Goal: Task Accomplishment & Management: Complete application form

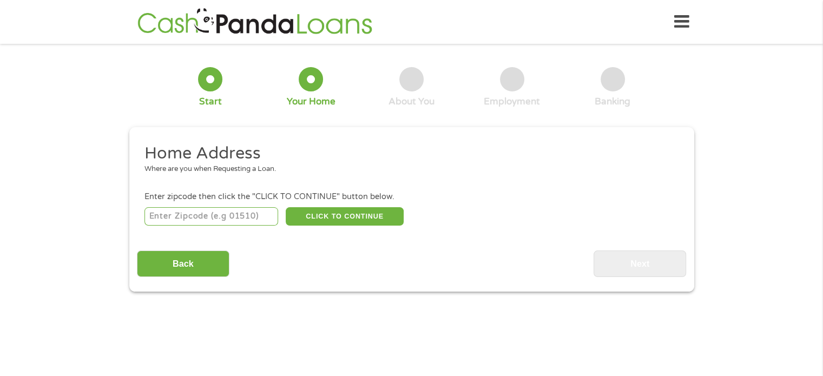
click at [245, 216] on input "number" at bounding box center [211, 216] width 134 height 18
type input "32081"
select select "[US_STATE]"
click at [342, 216] on button "CLICK TO CONTINUE" at bounding box center [345, 216] width 118 height 18
type input "32081"
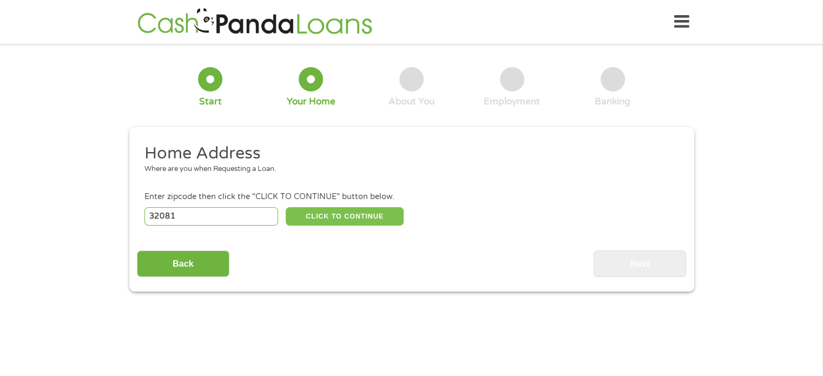
type input "Ponte Vedra"
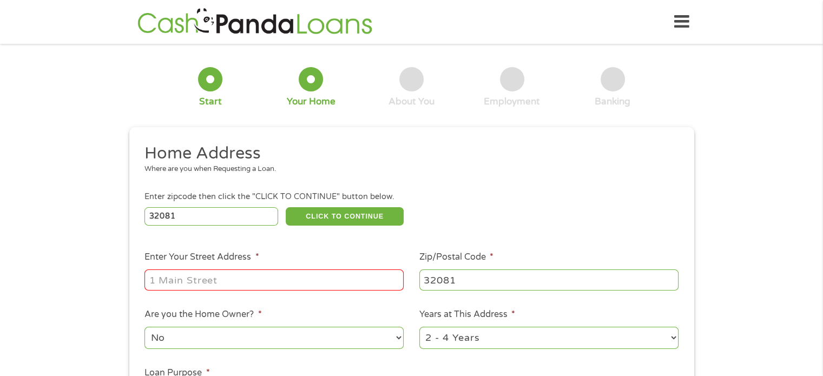
click at [293, 282] on input "Enter Your Street Address *" at bounding box center [273, 279] width 259 height 21
type input "[STREET_ADDRESS]"
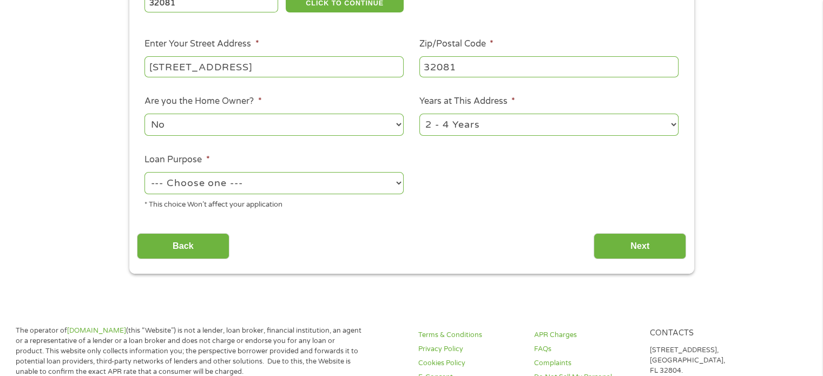
scroll to position [216, 0]
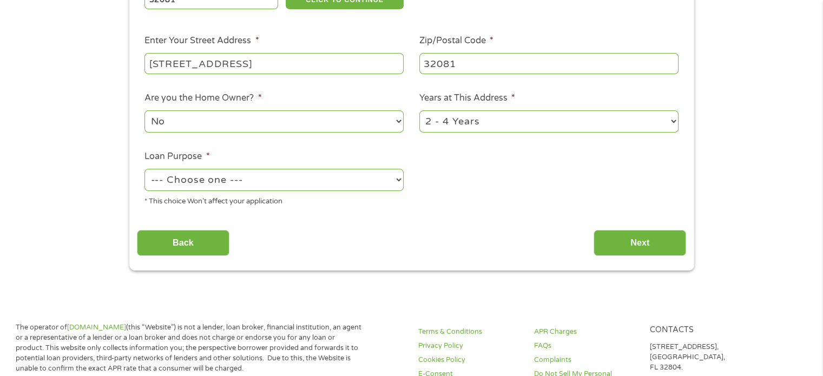
click at [675, 126] on select "1 Year or less 1 - 2 Years 2 - 4 Years Over 4 Years" at bounding box center [548, 121] width 259 height 22
select select "60months"
click at [419, 111] on select "1 Year or less 1 - 2 Years 2 - 4 Years Over 4 Years" at bounding box center [548, 121] width 259 height 22
click at [399, 183] on select "--- Choose one --- Pay Bills Debt Consolidation Home Improvement Major Purchase…" at bounding box center [273, 180] width 259 height 22
select select "other"
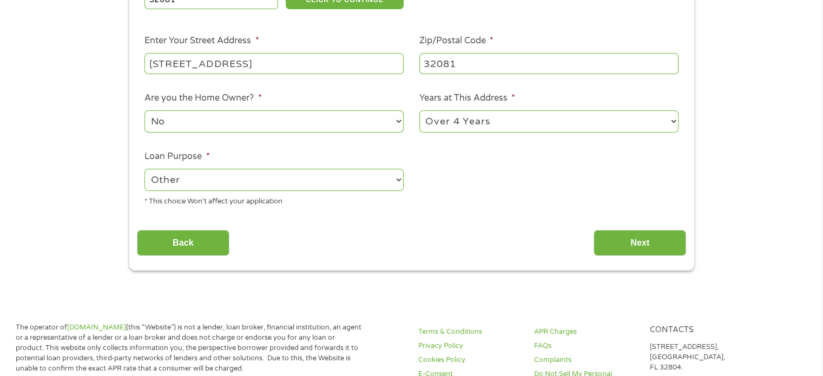
click at [144, 170] on select "--- Choose one --- Pay Bills Debt Consolidation Home Improvement Major Purchase…" at bounding box center [273, 180] width 259 height 22
click at [636, 244] on input "Next" at bounding box center [639, 243] width 93 height 27
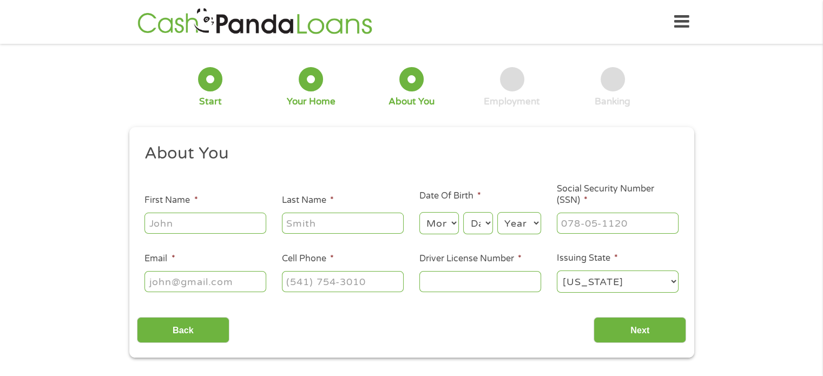
scroll to position [0, 0]
click at [213, 223] on input "First Name *" at bounding box center [205, 223] width 122 height 21
type input "[PERSON_NAME]"
type input "[EMAIL_ADDRESS][DOMAIN_NAME]"
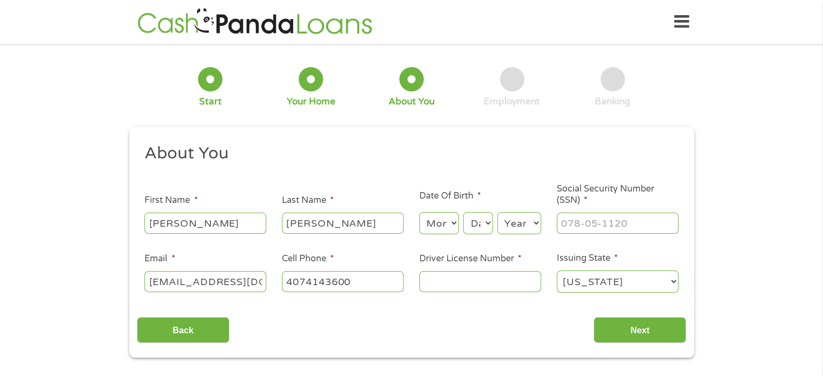
type input "[PHONE_NUMBER]"
click at [450, 220] on select "Month 1 2 3 4 5 6 7 8 9 10 11 12" at bounding box center [438, 223] width 39 height 22
select select "3"
click at [419, 213] on select "Month 1 2 3 4 5 6 7 8 9 10 11 12" at bounding box center [438, 223] width 39 height 22
click at [480, 225] on select "Day 1 2 3 4 5 6 7 8 9 10 11 12 13 14 15 16 17 18 19 20 21 22 23 24 25 26 27 28 …" at bounding box center [477, 223] width 29 height 22
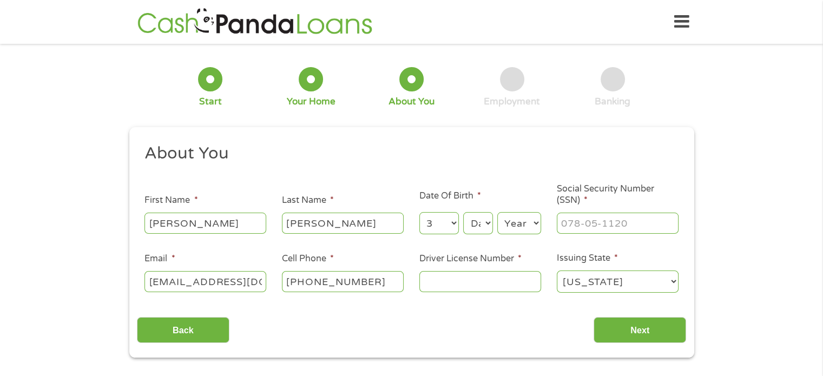
select select "7"
click at [463, 213] on select "Day 1 2 3 4 5 6 7 8 9 10 11 12 13 14 15 16 17 18 19 20 21 22 23 24 25 26 27 28 …" at bounding box center [477, 223] width 29 height 22
click at [513, 230] on select "Year [DATE] 2006 2005 2004 2003 2002 2001 2000 1999 1998 1997 1996 1995 1994 19…" at bounding box center [519, 223] width 44 height 22
select select "1945"
click at [497, 213] on select "Year [DATE] 2006 2005 2004 2003 2002 2001 2000 1999 1998 1997 1996 1995 1994 19…" at bounding box center [519, 223] width 44 height 22
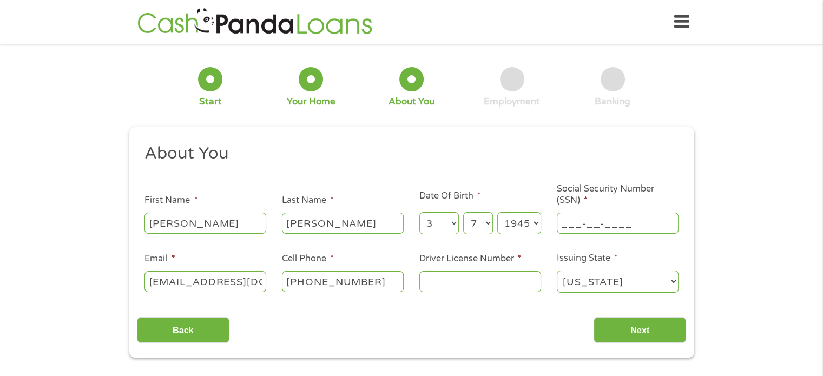
click at [580, 227] on input "___-__-____" at bounding box center [618, 223] width 122 height 21
type input "269-40-6267"
click at [443, 280] on input "Driver License Number *" at bounding box center [480, 281] width 122 height 21
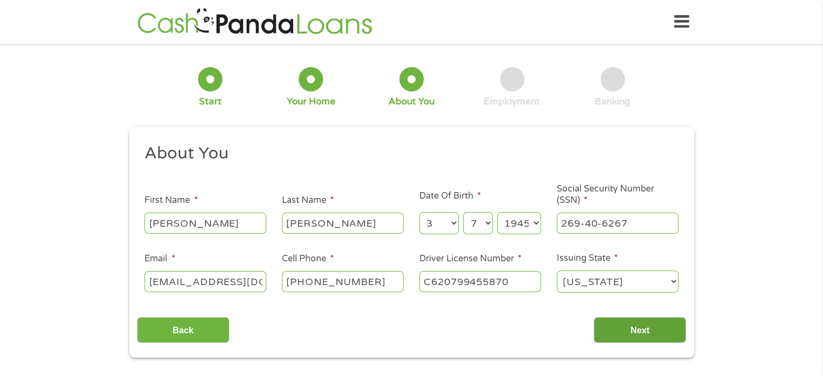
type input "C620799455870"
click at [641, 332] on input "Next" at bounding box center [639, 330] width 93 height 27
click at [631, 328] on input "Next" at bounding box center [639, 330] width 93 height 27
click at [230, 280] on input "[EMAIL_ADDRESS][DOMAIN_NAME]" at bounding box center [205, 281] width 122 height 21
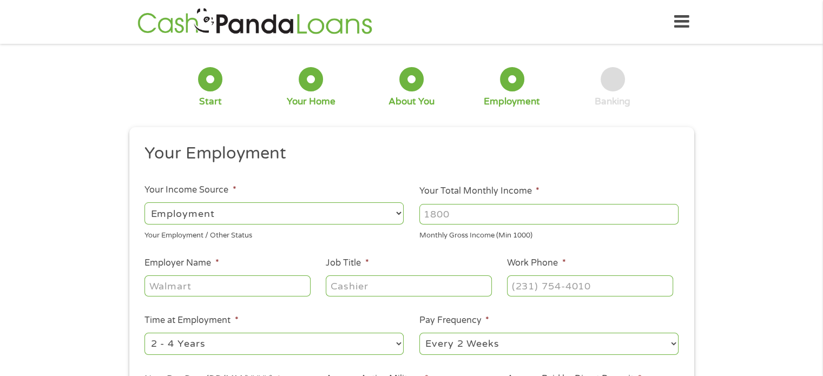
scroll to position [4, 4]
click at [234, 212] on select "--- Choose one --- Employment [DEMOGRAPHIC_DATA] Benefits" at bounding box center [273, 213] width 259 height 22
select select "benefits"
click at [144, 202] on select "--- Choose one --- Employment [DEMOGRAPHIC_DATA] Benefits" at bounding box center [273, 213] width 259 height 22
type input "Other"
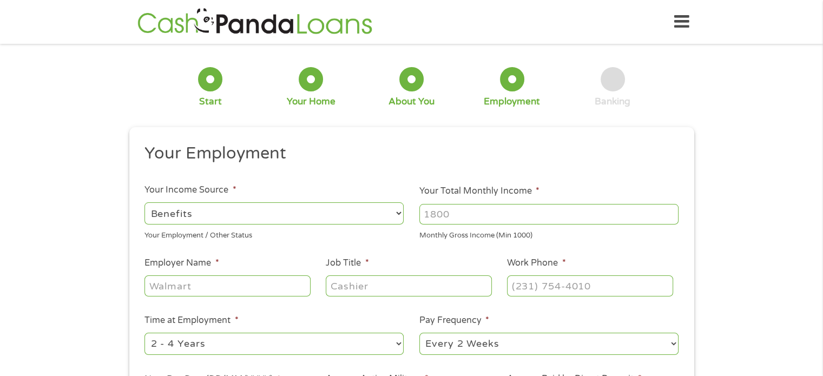
type input "[PHONE_NUMBER]"
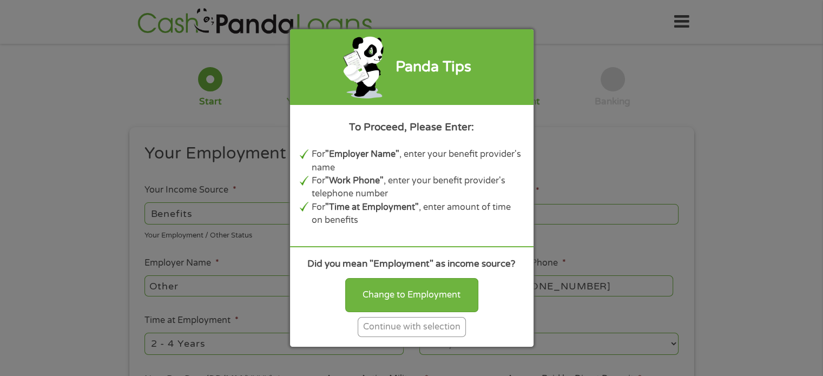
click at [397, 329] on div "Continue with selection" at bounding box center [412, 327] width 108 height 20
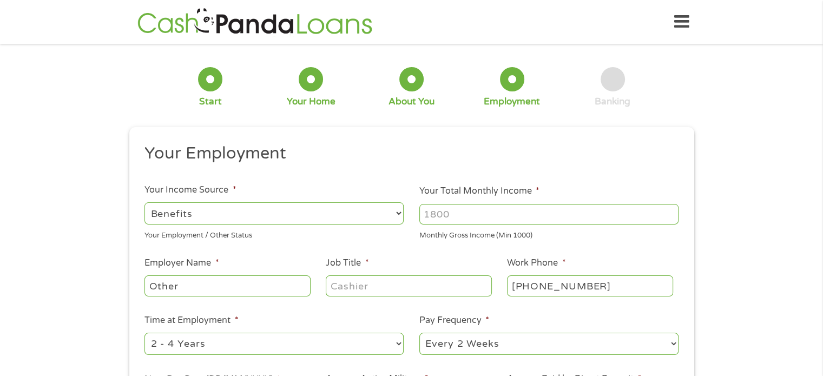
click at [484, 214] on input "Your Total Monthly Income *" at bounding box center [548, 214] width 259 height 21
type input "3800"
click at [240, 286] on input "Other" at bounding box center [227, 285] width 166 height 21
type input "O"
type input "Social Security"
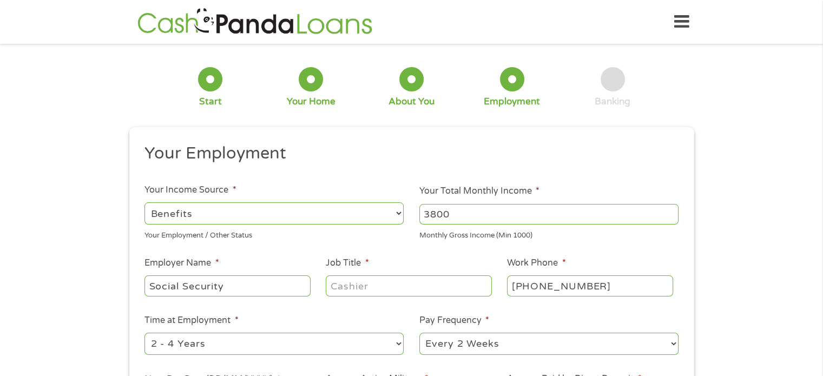
click at [233, 344] on select "--- Choose one --- 1 Year or less 1 - 2 Years 2 - 4 Years Over 4 Years" at bounding box center [273, 344] width 259 height 22
select select "60months"
click at [144, 333] on select "--- Choose one --- 1 Year or less 1 - 2 Years 2 - 4 Years Over 4 Years" at bounding box center [273, 344] width 259 height 22
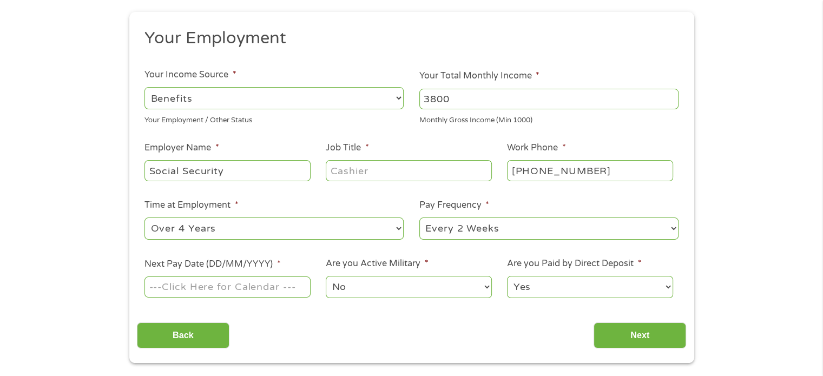
scroll to position [162, 0]
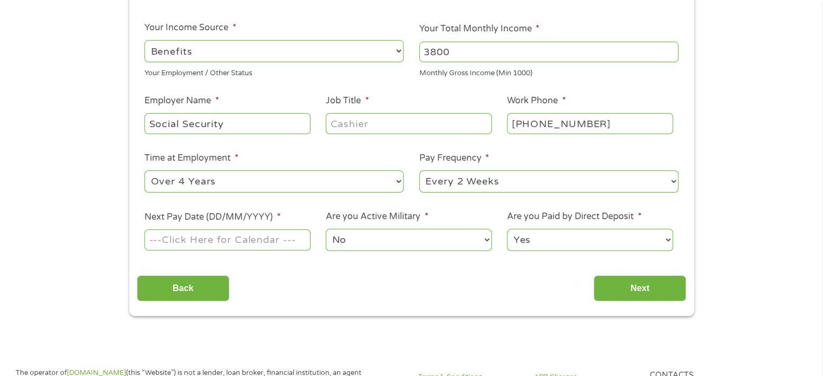
click at [672, 182] on select "--- Choose one --- Every 2 Weeks Every Week Monthly Semi-Monthly" at bounding box center [548, 181] width 259 height 22
select select "monthly"
click at [419, 171] on select "--- Choose one --- Every 2 Weeks Every Week Monthly Semi-Monthly" at bounding box center [548, 181] width 259 height 22
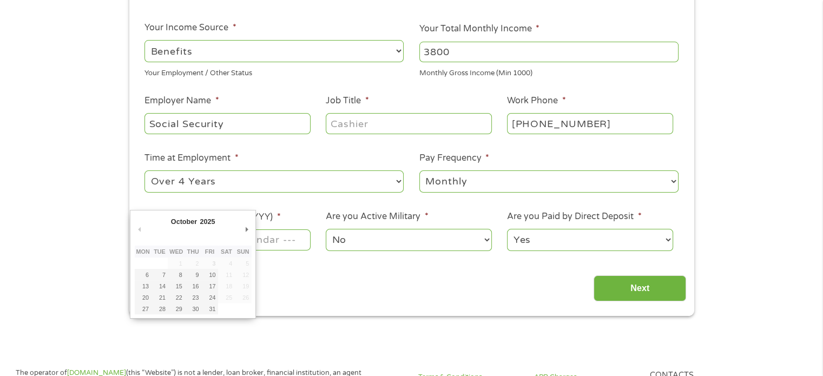
click at [289, 243] on input "Next Pay Date (DD/MM/YYYY) *" at bounding box center [227, 239] width 166 height 21
type input "[DATE]"
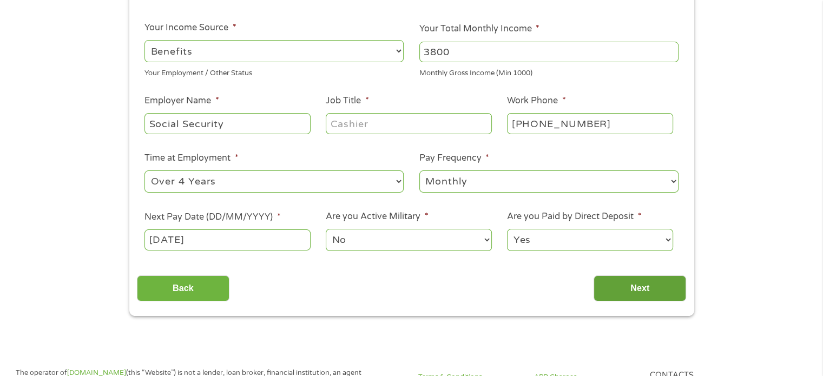
click at [637, 289] on input "Next" at bounding box center [639, 288] width 93 height 27
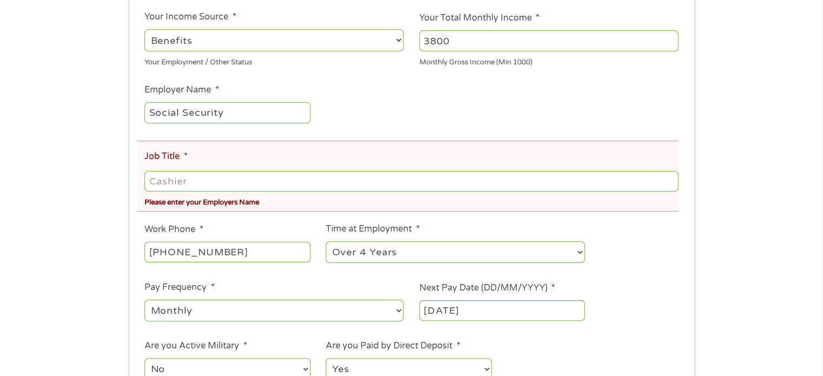
scroll to position [216, 0]
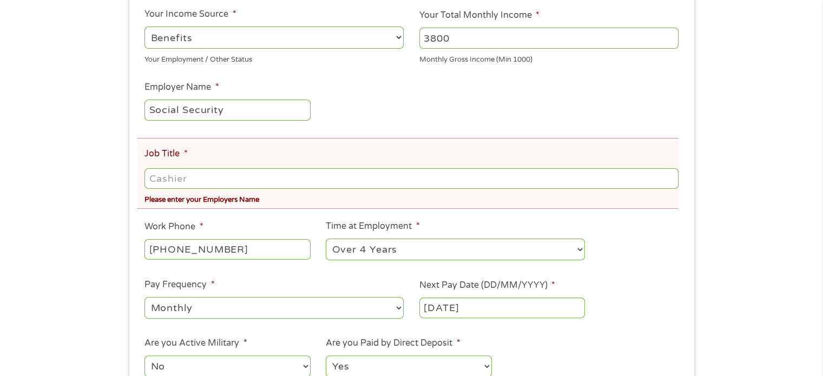
click at [162, 177] on input "Job Title *" at bounding box center [410, 178] width 533 height 21
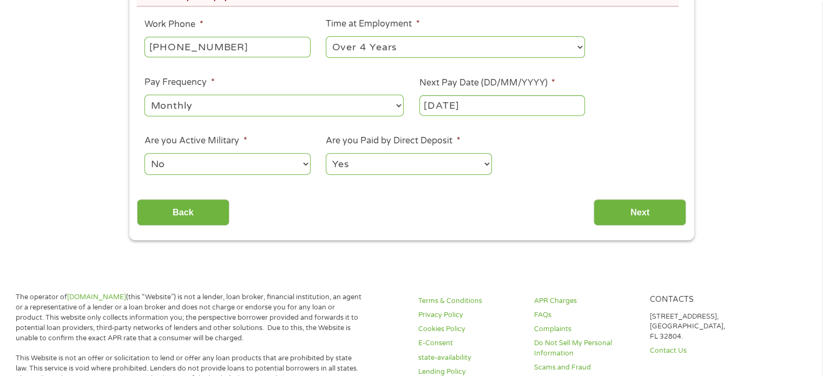
scroll to position [433, 0]
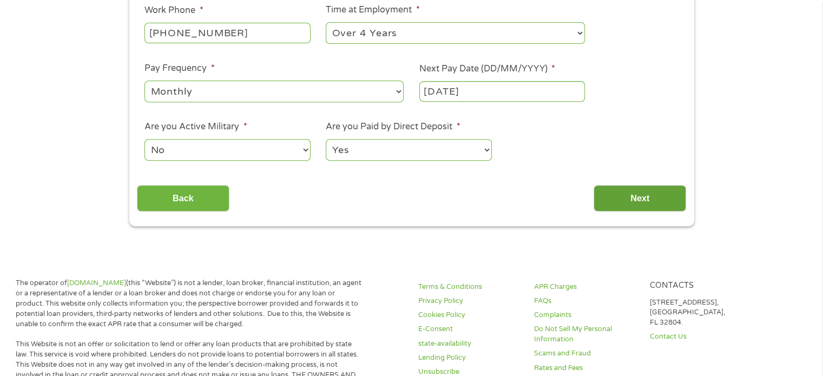
type input "Retiree"
click at [641, 190] on input "Next" at bounding box center [639, 198] width 93 height 27
click at [637, 200] on input "Next" at bounding box center [639, 198] width 93 height 27
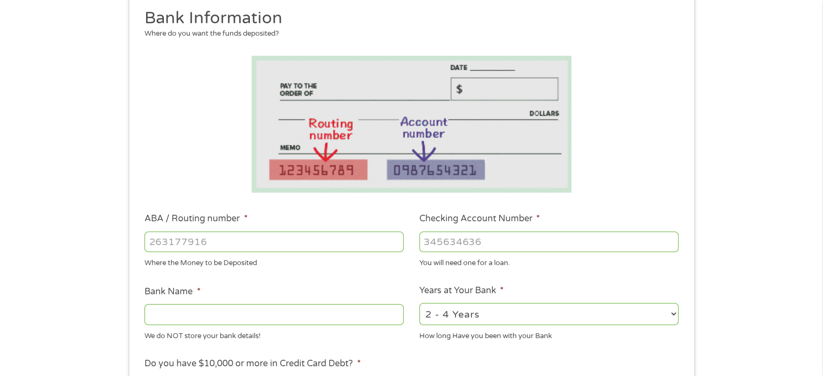
scroll to position [162, 0]
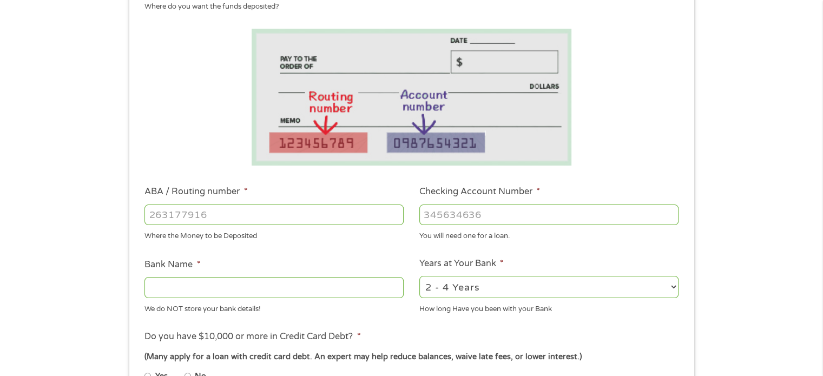
click at [232, 214] on input "ABA / Routing number *" at bounding box center [273, 214] width 259 height 21
click at [251, 224] on input "ABA / Routing number *" at bounding box center [273, 214] width 259 height 21
click at [246, 218] on input "ABA / Routing number *" at bounding box center [273, 214] width 259 height 21
type input "263078934"
type input "COMMUNITY FIRST CU OF [US_STATE]"
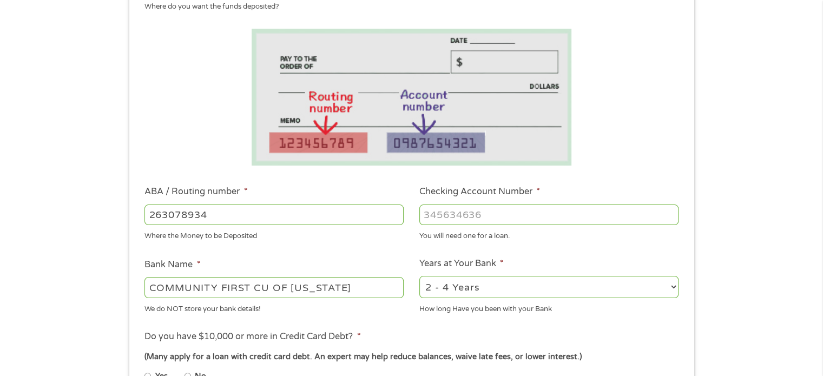
type input "263078934"
click at [447, 207] on input "Checking Account Number *" at bounding box center [548, 214] width 259 height 21
type input "18000025345364"
click at [476, 294] on select "2 - 4 Years 6 - 12 Months 1 - 2 Years Over 4 Years" at bounding box center [548, 287] width 259 height 22
select select "24months"
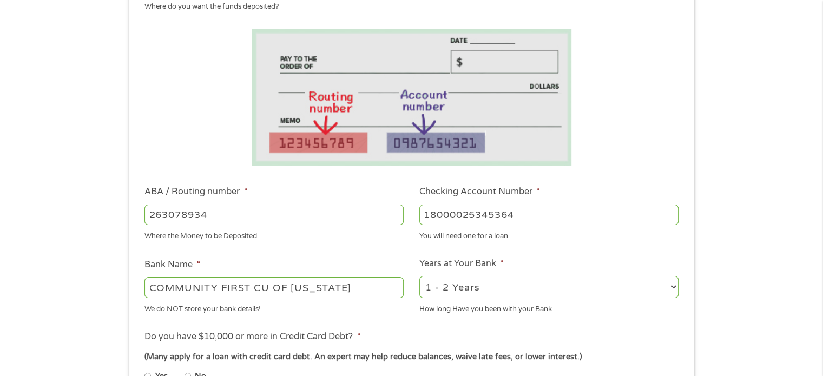
click at [419, 276] on select "2 - 4 Years 6 - 12 Months 1 - 2 Years Over 4 Years" at bounding box center [548, 287] width 259 height 22
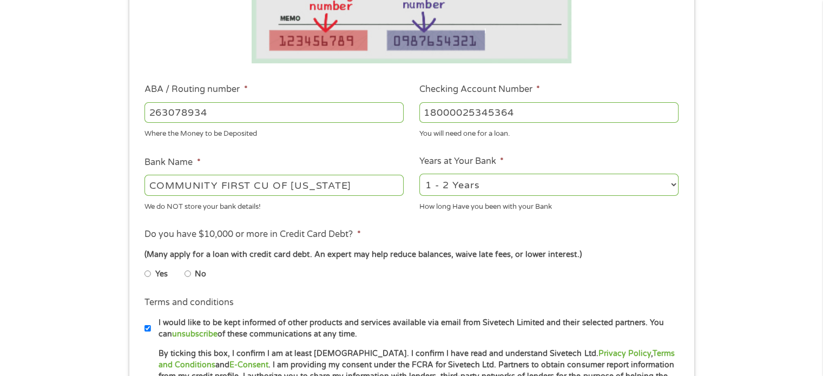
scroll to position [325, 0]
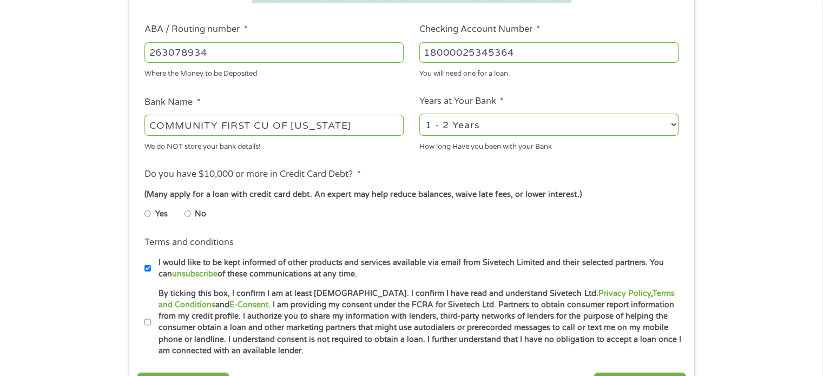
click at [148, 215] on input "Yes" at bounding box center [147, 213] width 6 height 17
radio input "true"
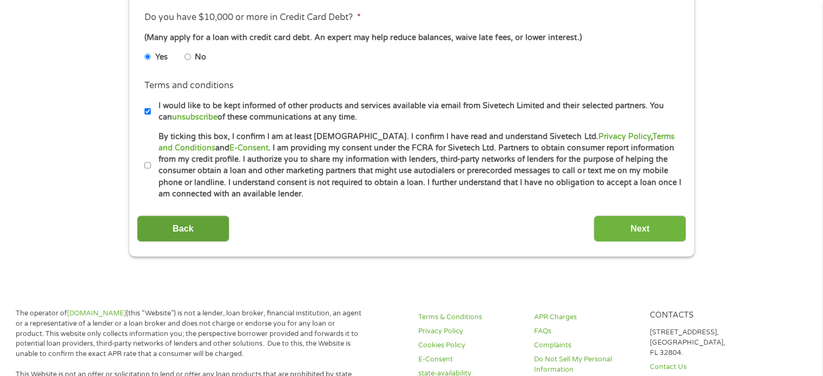
scroll to position [487, 0]
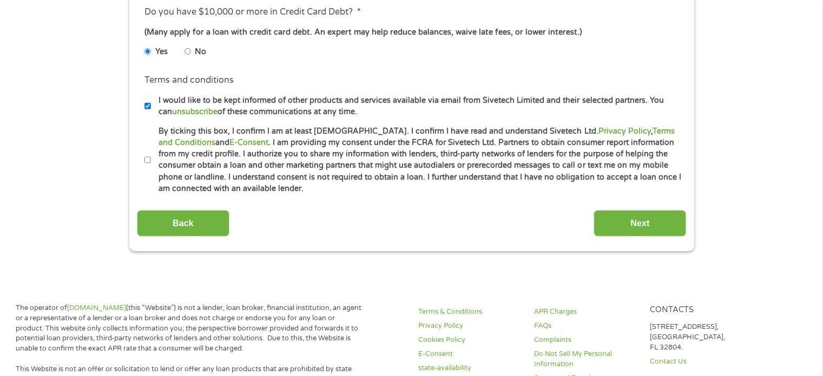
click at [148, 156] on input "By ticking this box, I confirm I am at least [DEMOGRAPHIC_DATA]. I confirm I ha…" at bounding box center [147, 159] width 6 height 17
checkbox input "true"
click at [628, 223] on input "Next" at bounding box center [639, 223] width 93 height 27
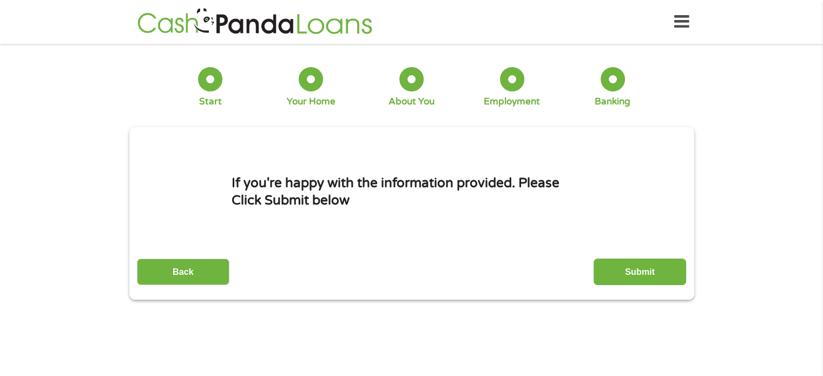
scroll to position [0, 0]
click at [640, 270] on input "Submit" at bounding box center [639, 272] width 93 height 27
